Goal: Task Accomplishment & Management: Manage account settings

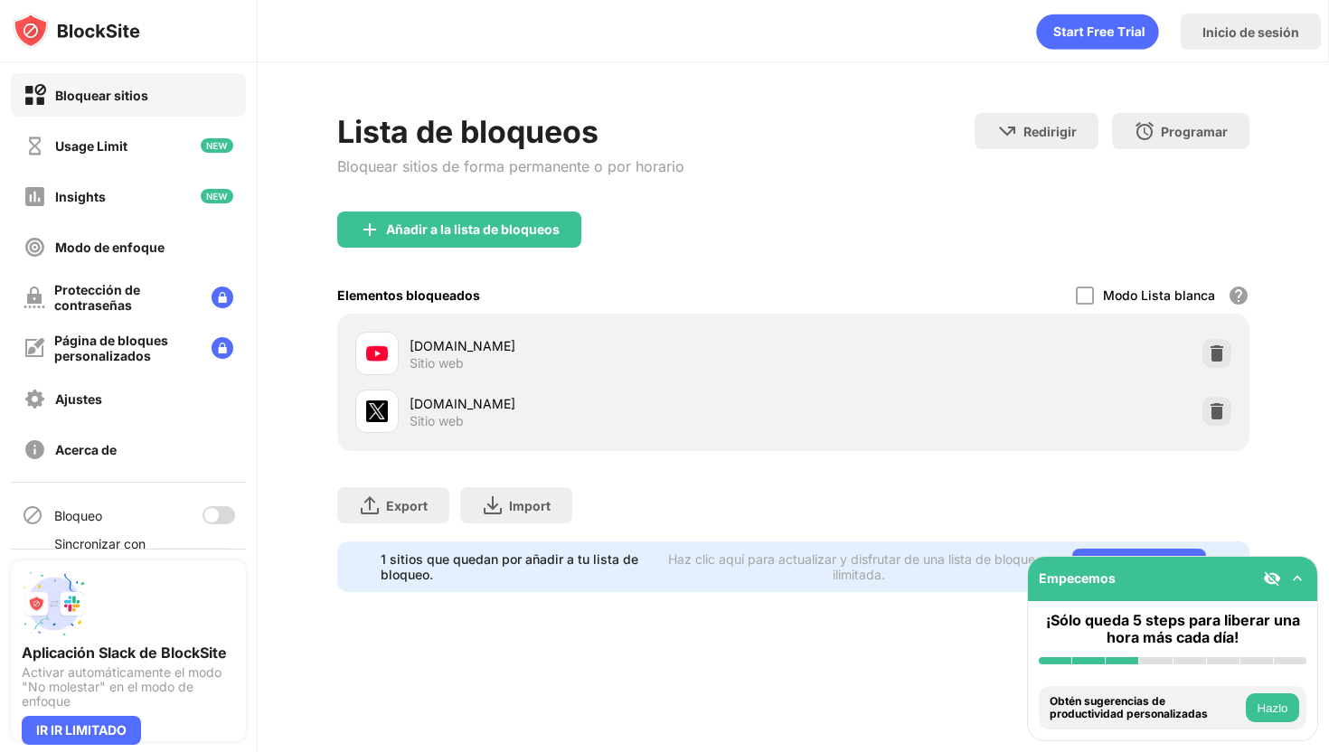
click at [220, 508] on div at bounding box center [218, 515] width 33 height 18
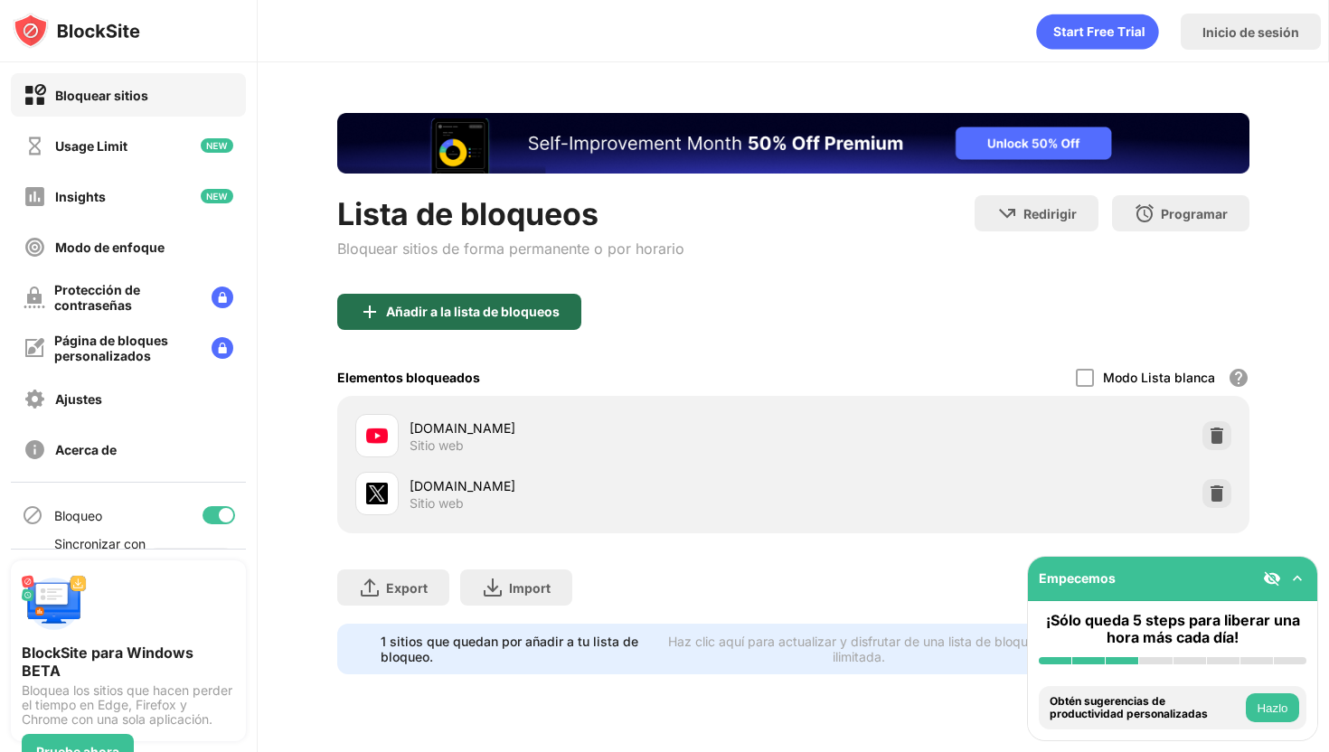
click at [524, 321] on div "Añadir a la lista de bloqueos" at bounding box center [459, 312] width 244 height 36
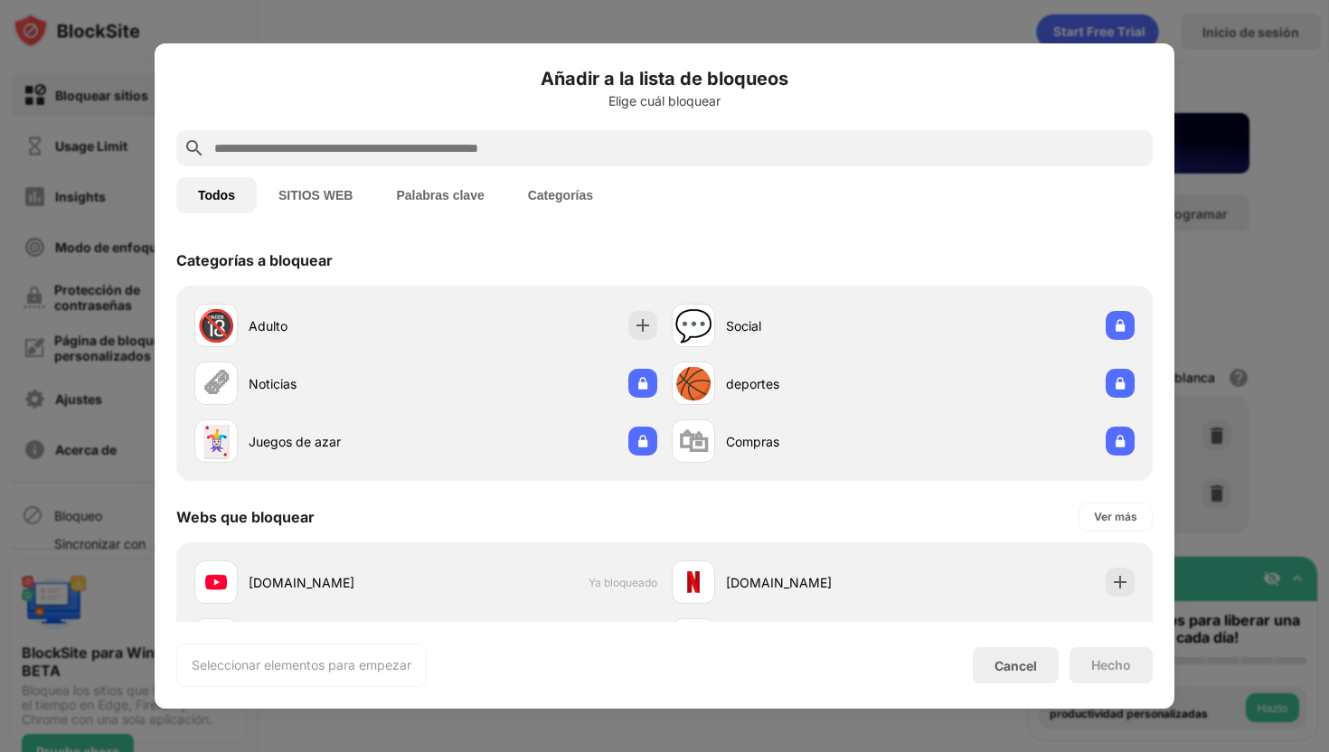
click at [568, 151] on input "text" at bounding box center [678, 148] width 933 height 22
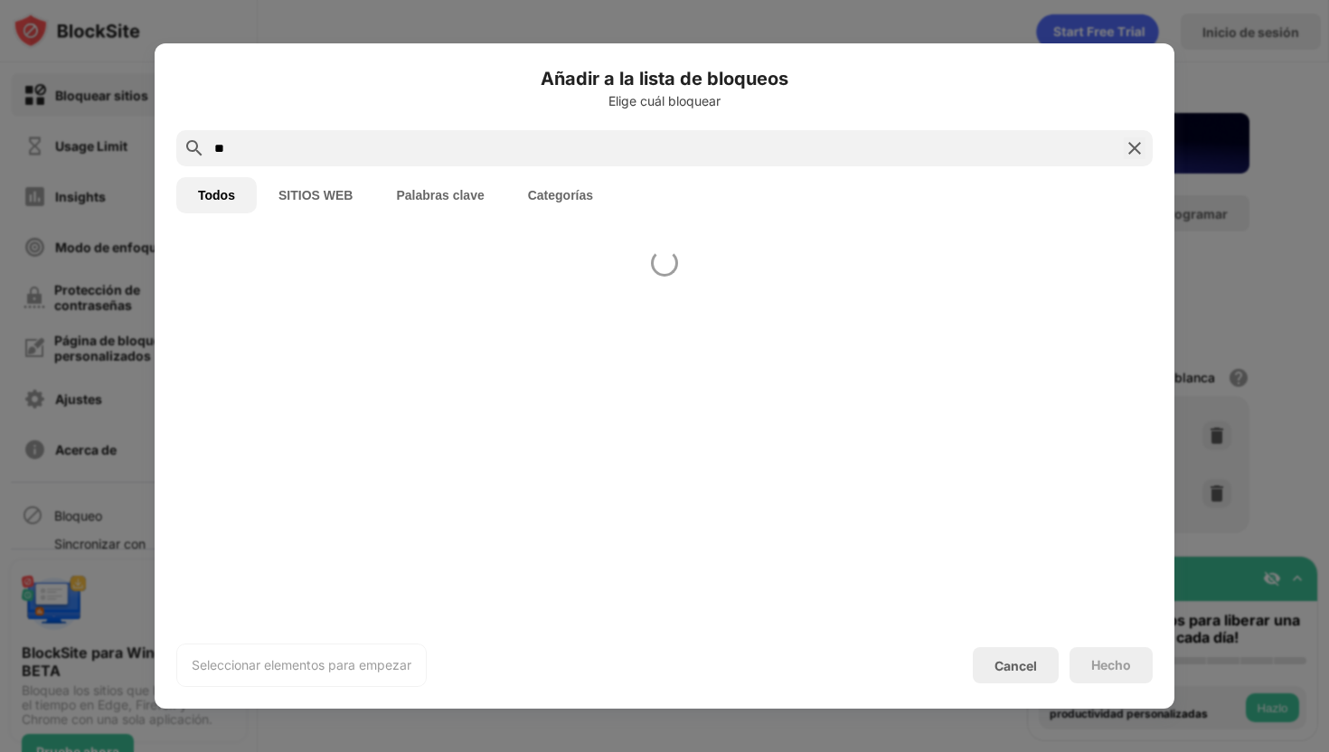
type input "*"
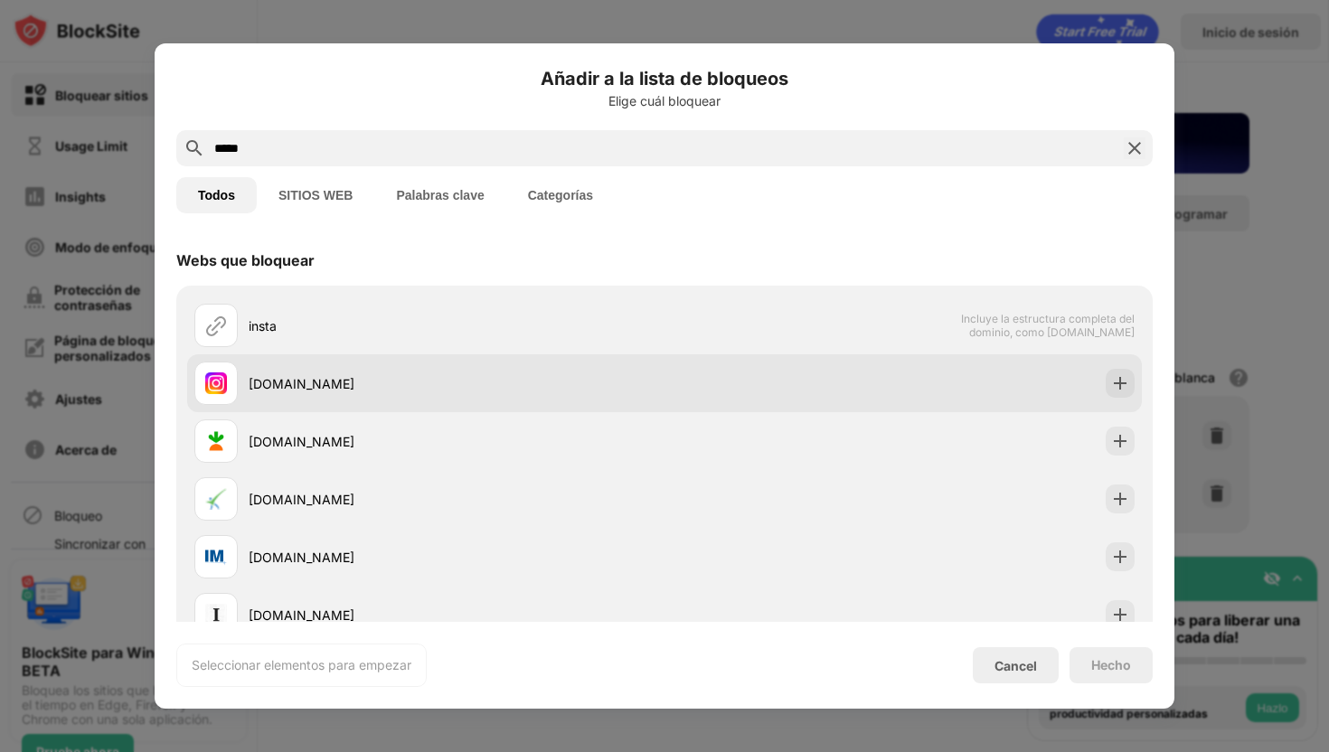
type input "*****"
click at [534, 396] on div "instagram.com" at bounding box center [429, 383] width 470 height 43
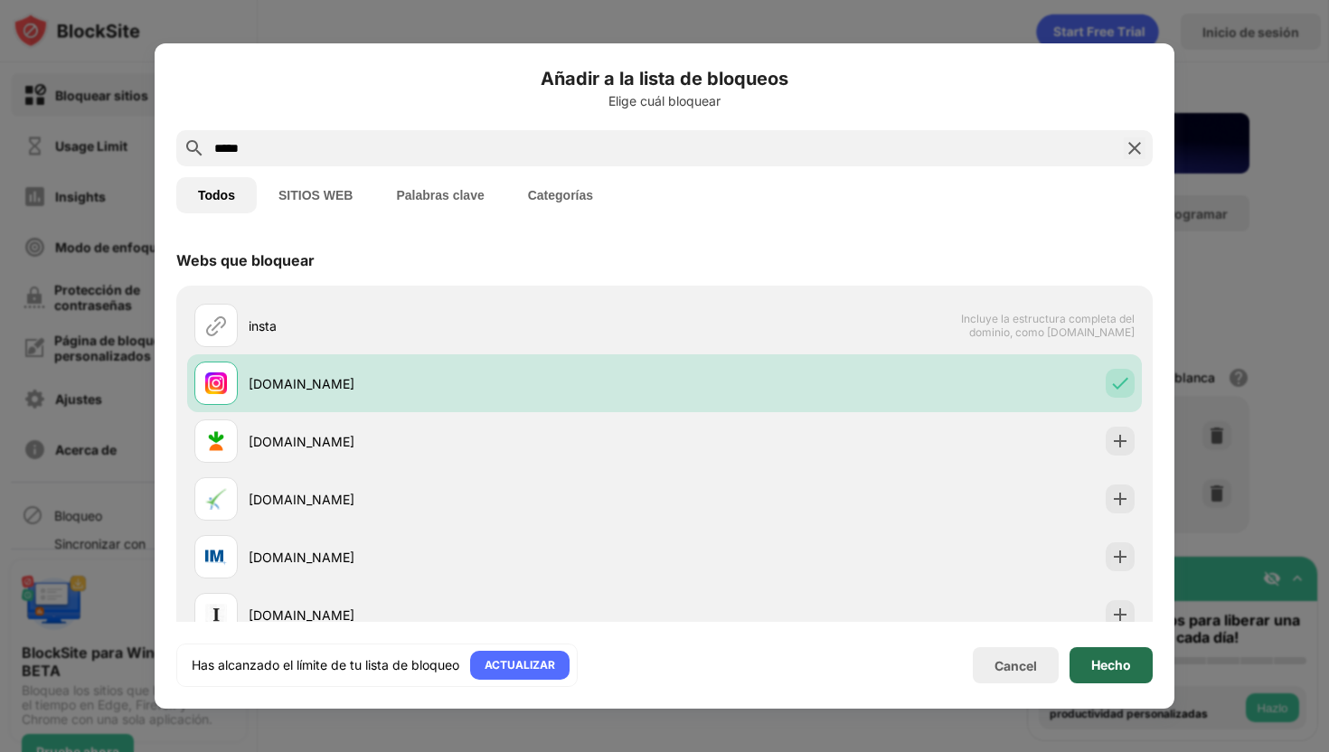
click at [1126, 665] on div "Hecho" at bounding box center [1111, 665] width 40 height 14
